Goal: Use online tool/utility: Utilize a website feature to perform a specific function

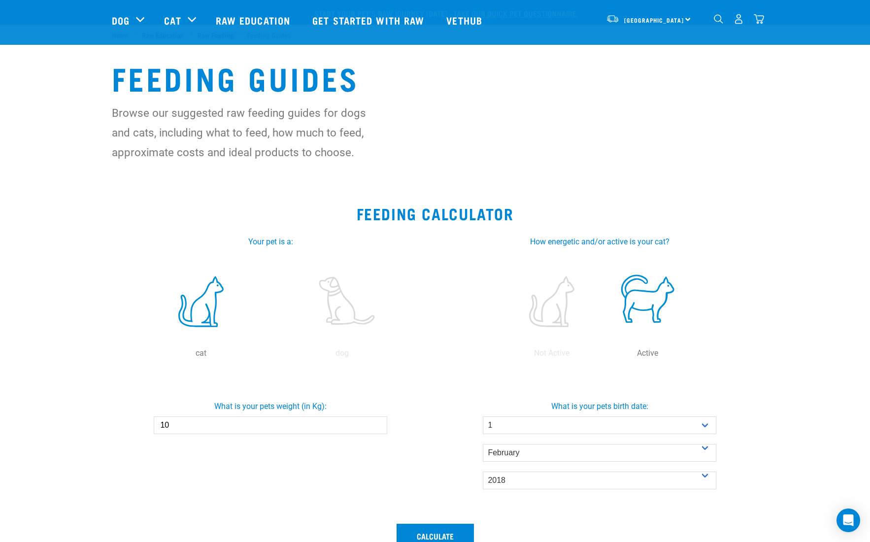
select select "1"
select select "February"
select select "2018"
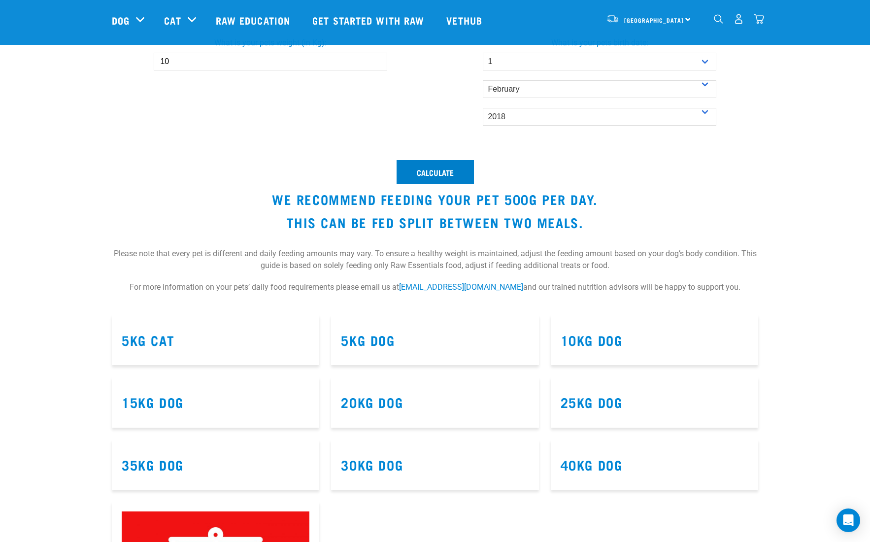
click at [446, 171] on button "Calculate" at bounding box center [435, 172] width 77 height 24
click at [448, 173] on button "Calculate" at bounding box center [435, 172] width 77 height 24
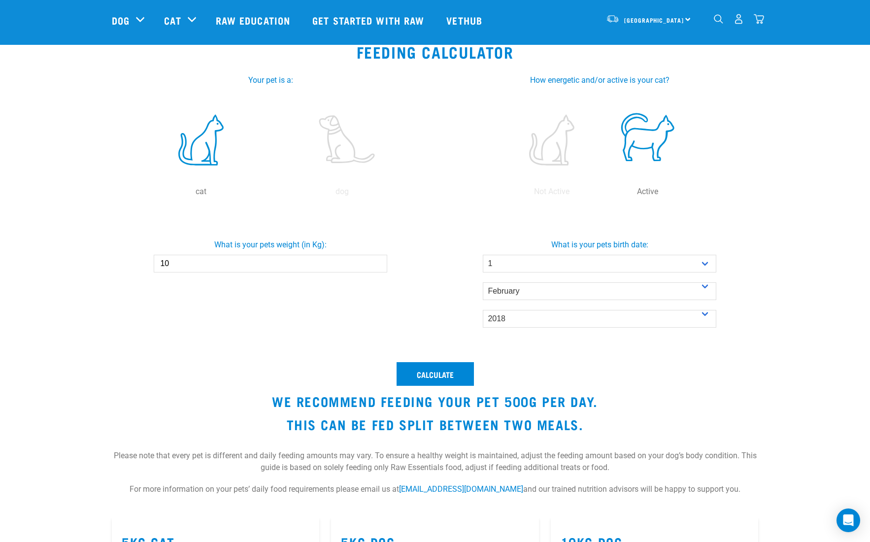
scroll to position [111, 0]
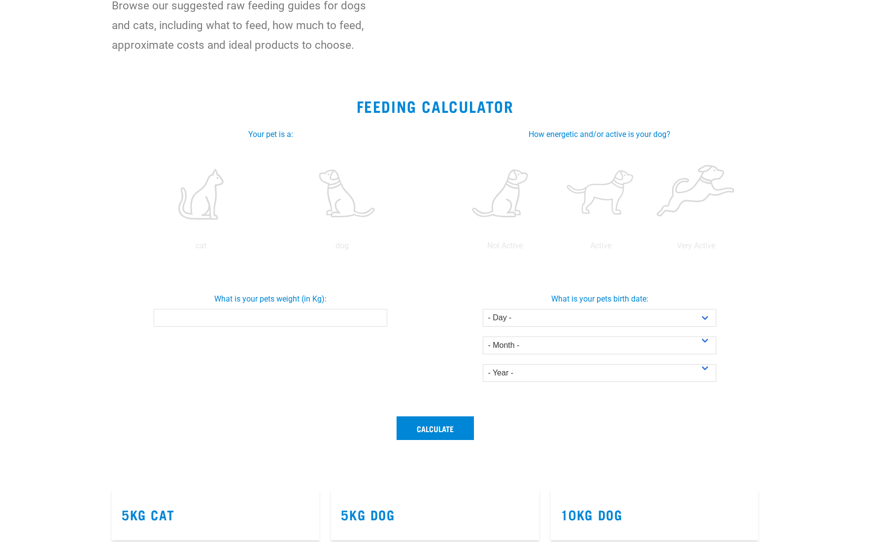
click at [211, 200] on label at bounding box center [200, 194] width 137 height 84
click at [130, 248] on input "radio" at bounding box center [130, 248] width 0 height 0
click at [236, 320] on input "What is your pets weight (in Kg):" at bounding box center [270, 318] width 233 height 18
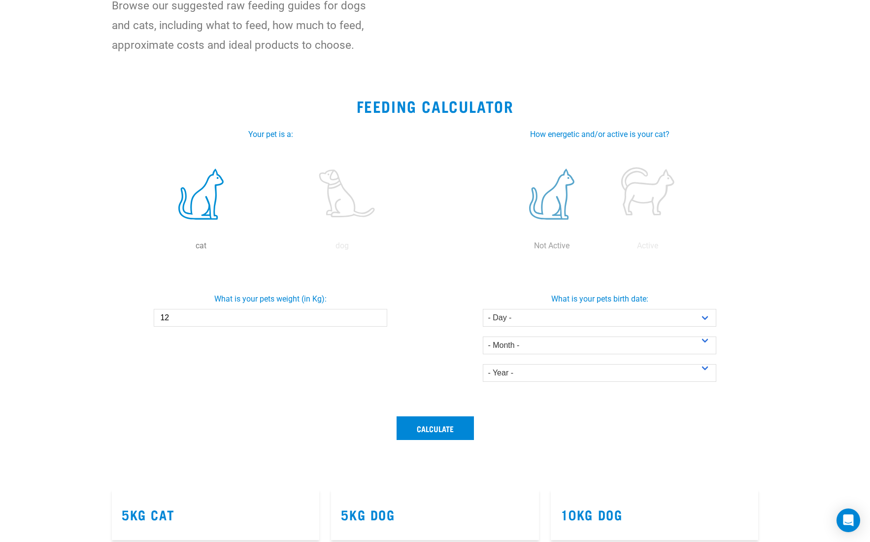
type input "12"
click at [547, 197] on label at bounding box center [552, 194] width 92 height 84
click at [504, 248] on input "radio" at bounding box center [504, 248] width 0 height 0
click at [540, 318] on select "- Day - 1 2 3 4 5 6 7 8 9 10 11 12 13 14 15 16 17 18 19 20 21 22 23 24 25 26 27" at bounding box center [599, 318] width 233 height 18
select select "1"
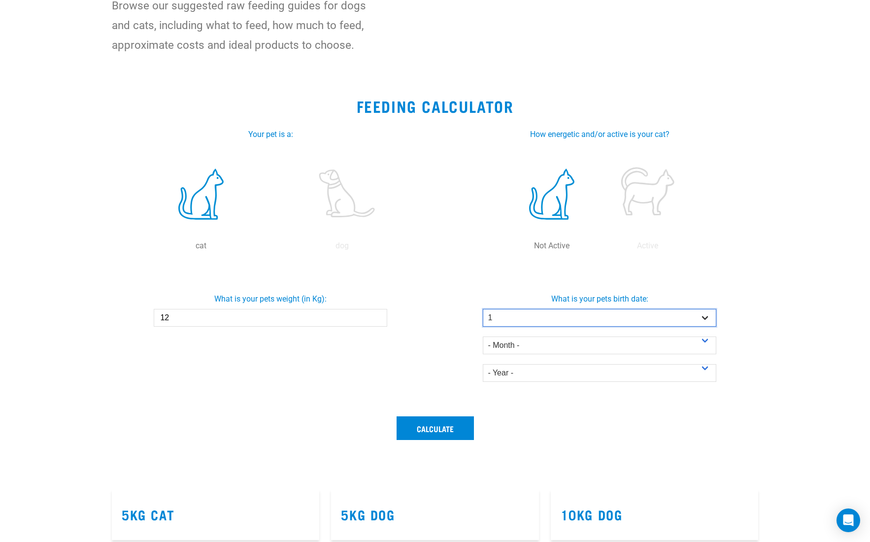
click at [483, 309] on select "- Day - 1 2 3 4 5 6 7 8 9 10 11 12 13 14 15 16 17 18 19 20 21 22 23 24 25 26 27" at bounding box center [599, 318] width 233 height 18
click at [529, 346] on select "- Month - January February March April May June July August September October N…" at bounding box center [599, 345] width 233 height 18
select select "January"
click at [483, 336] on select "- Month - January February March April May June July August September October N…" at bounding box center [599, 345] width 233 height 18
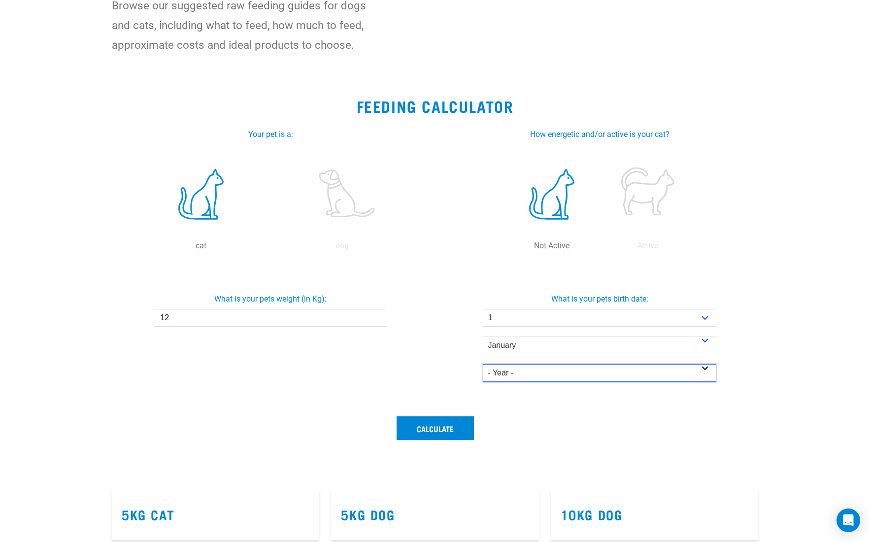
click at [521, 372] on select "- Year - 2025 2024 2023 2022 2021 2020 2019 2018 2017 2016 2015 2014" at bounding box center [599, 373] width 233 height 18
select select "2018"
click at [483, 364] on select "- Year - 2025 2024 2023 2022 2021 2020 2019 2018 2017 2016 2015 2014" at bounding box center [599, 373] width 233 height 18
click at [432, 429] on button "Calculate" at bounding box center [435, 428] width 77 height 24
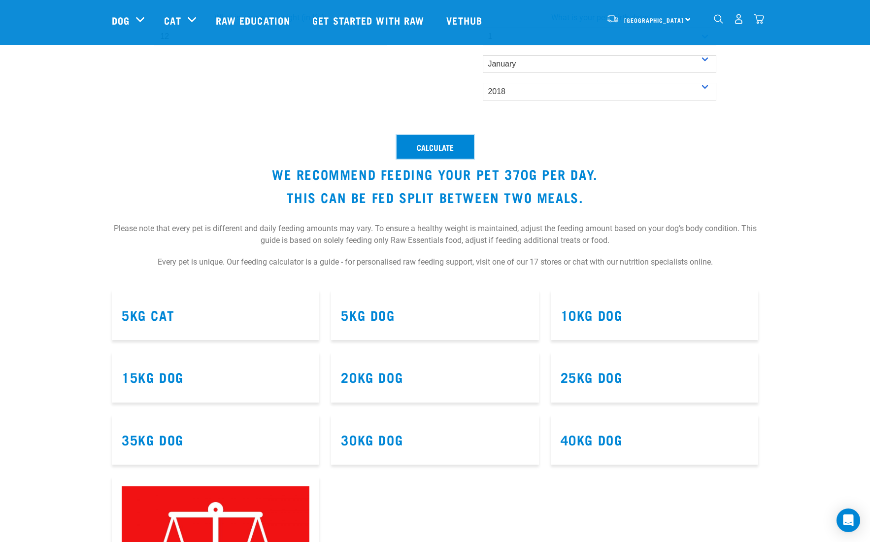
scroll to position [275, 0]
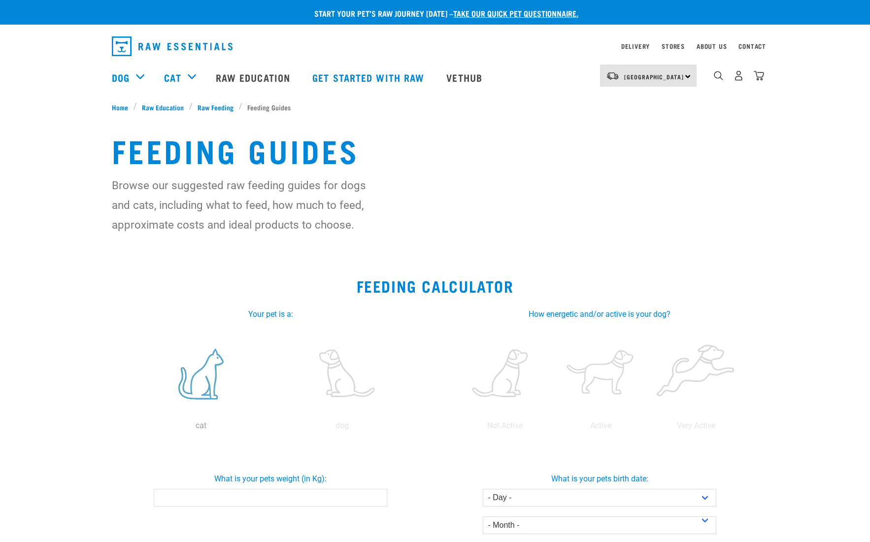
click at [211, 376] on label at bounding box center [200, 374] width 137 height 84
click at [130, 428] on input "radio" at bounding box center [130, 428] width 0 height 0
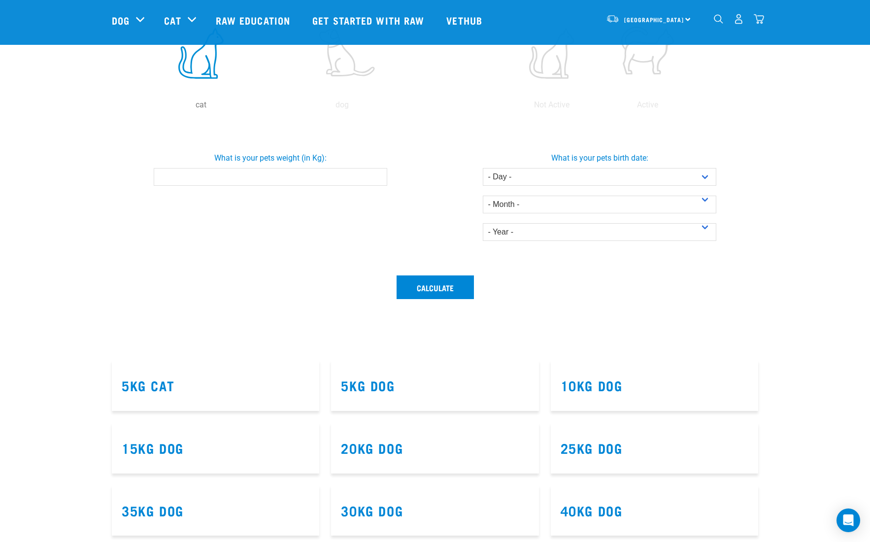
scroll to position [106, 0]
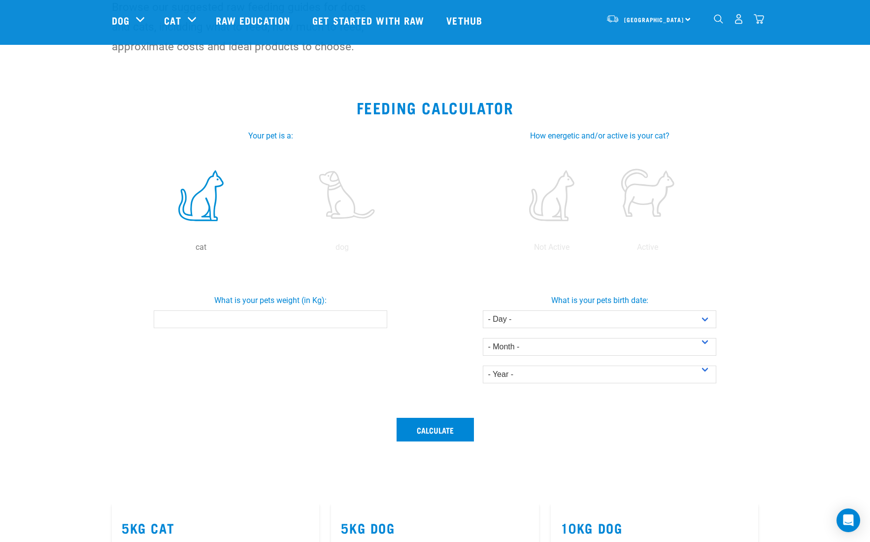
click at [224, 323] on input "What is your pets weight (in Kg):" at bounding box center [270, 319] width 233 height 18
type input "10"
drag, startPoint x: 551, startPoint y: 206, endPoint x: 550, endPoint y: 213, distance: 6.9
click at [551, 206] on label at bounding box center [552, 196] width 92 height 84
click at [504, 250] on input "radio" at bounding box center [504, 250] width 0 height 0
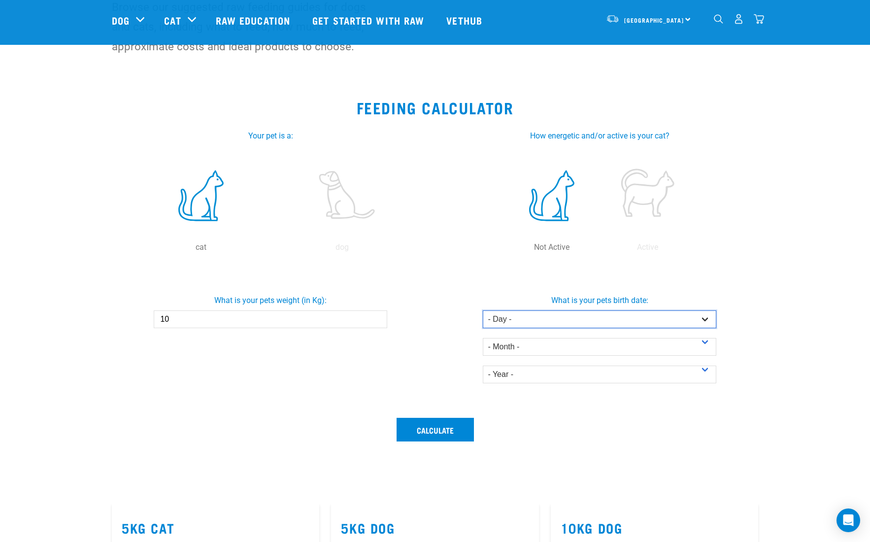
click at [520, 320] on select "- Day - 1 2 3 4 5 6 7 8 9 10 11 12 13 14 15 16 17 18 19 20 21 22 23 24 25 26 27" at bounding box center [599, 319] width 233 height 18
select select "1"
click at [483, 310] on select "- Day - 1 2 3 4 5 6 7 8 9 10 11 12 13 14 15 16 17 18 19 20 21 22 23 24 25 26 27" at bounding box center [599, 319] width 233 height 18
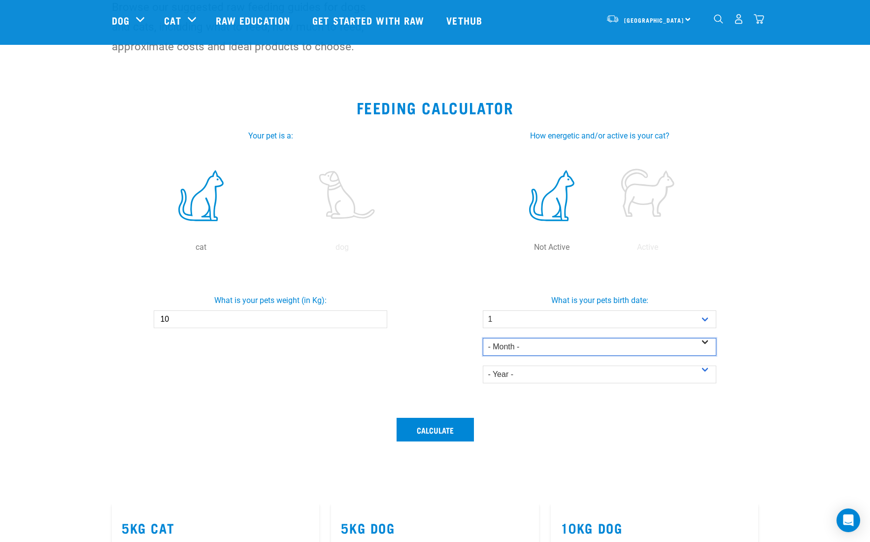
click at [518, 349] on select "- Month - January February March April May June July August September October N…" at bounding box center [599, 347] width 233 height 18
select select "March"
click at [483, 338] on select "- Month - January February March April May June July August September October N…" at bounding box center [599, 347] width 233 height 18
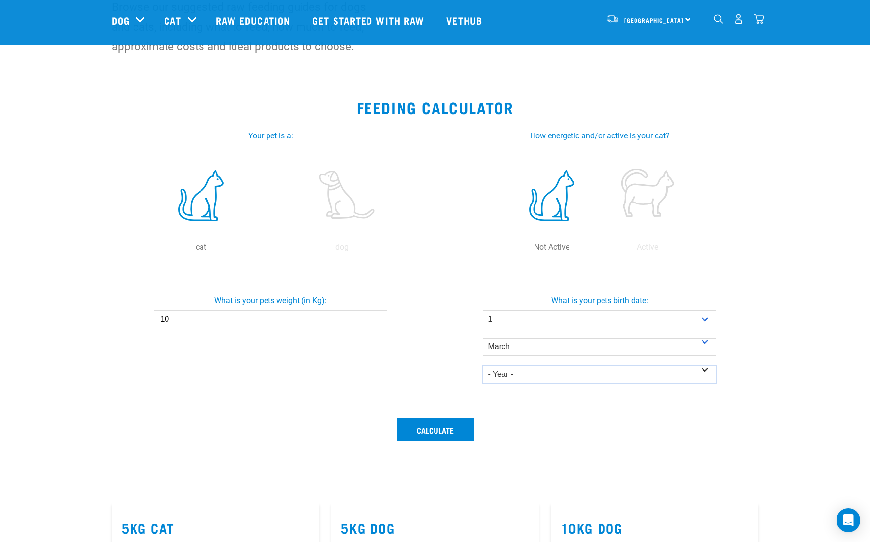
click at [516, 367] on select "- Year - 2025 2024 2023 2022 2021 2020 2019 2018 2017 2016 2015 2014" at bounding box center [599, 375] width 233 height 18
select select "2018"
click at [483, 366] on select "- Year - 2025 2024 2023 2022 2021 2020 2019 2018 2017 2016 2015 2014" at bounding box center [599, 375] width 233 height 18
click at [439, 427] on button "Calculate" at bounding box center [435, 430] width 77 height 24
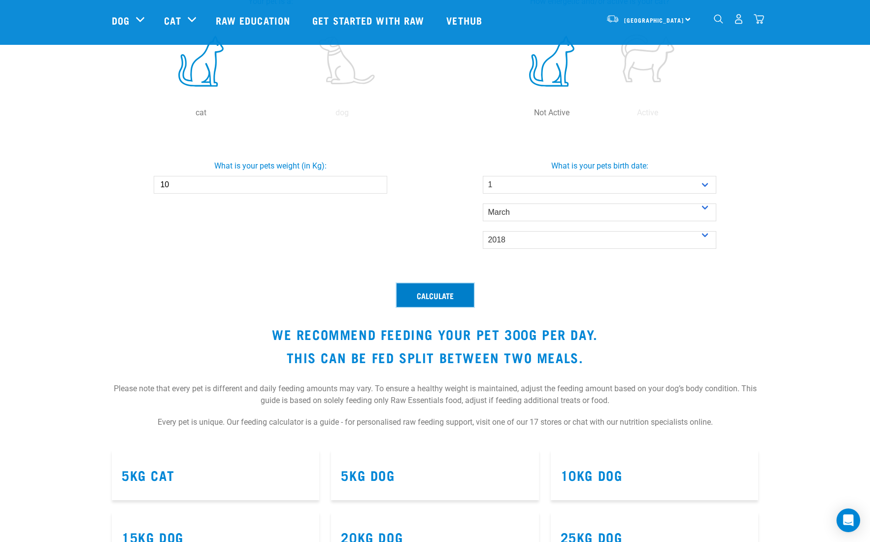
scroll to position [291, 0]
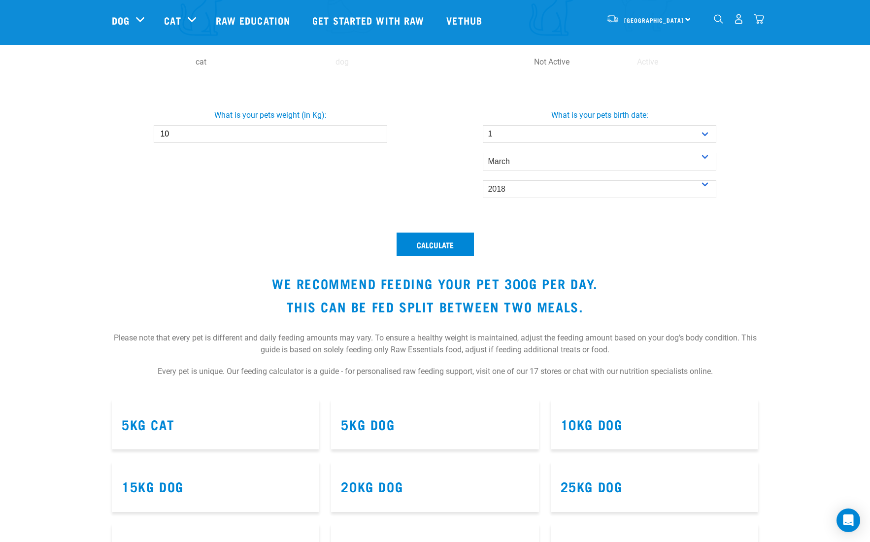
click at [184, 212] on div "What is your pets weight (in Kg): 10" at bounding box center [270, 153] width 329 height 147
